Goal: Transaction & Acquisition: Obtain resource

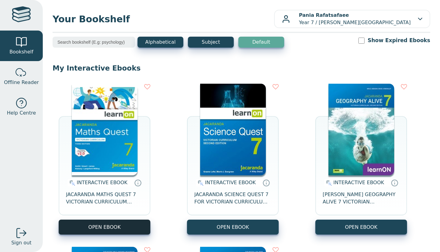
click at [107, 223] on button "OPEN EBOOK" at bounding box center [105, 226] width 92 height 15
click at [100, 221] on button "OPEN EBOOK" at bounding box center [105, 226] width 92 height 15
click at [139, 219] on div "INTERACTIVE EBOOK JACARANDA MATHS QUEST 7 VICTORIAN CURRICULUM LEARNON EBOOK 3E" at bounding box center [105, 197] width 92 height 44
click at [134, 228] on button "OPEN EBOOK" at bounding box center [105, 226] width 92 height 15
